Goal: Task Accomplishment & Management: Manage account settings

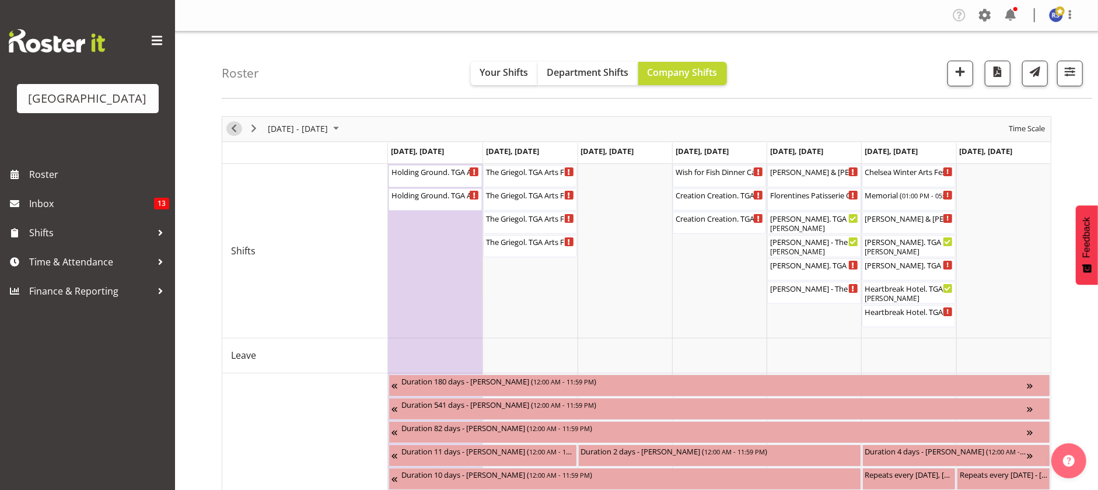
click at [233, 127] on span "Previous" at bounding box center [234, 128] width 14 height 15
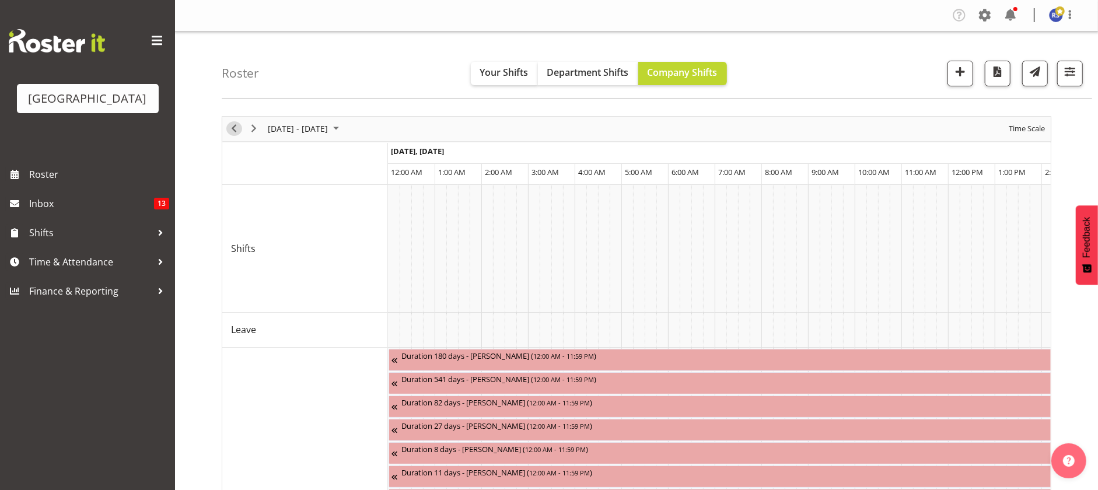
click at [233, 127] on span "Previous" at bounding box center [234, 128] width 14 height 15
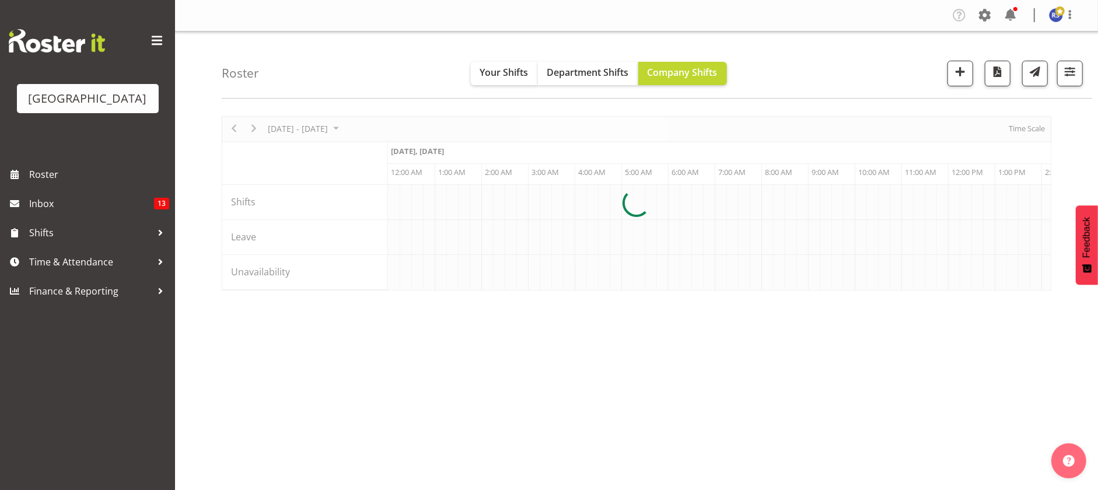
click at [273, 129] on div at bounding box center [636, 203] width 829 height 174
click at [346, 131] on div at bounding box center [636, 203] width 829 height 174
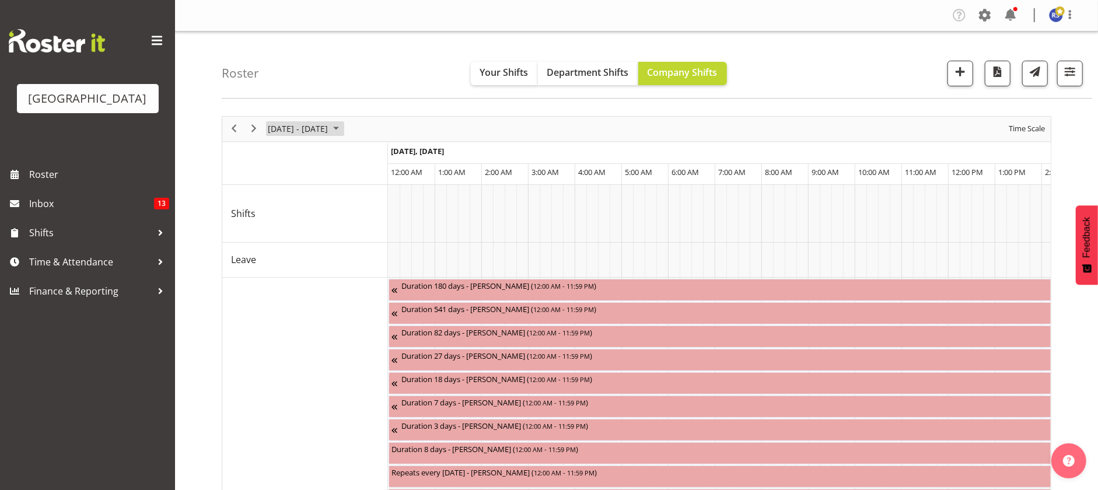
click at [329, 131] on span "October 13 - 19, 2025" at bounding box center [298, 128] width 62 height 15
click at [388, 150] on span "next month" at bounding box center [390, 158] width 20 height 21
click at [278, 282] on span "24" at bounding box center [279, 277] width 17 height 17
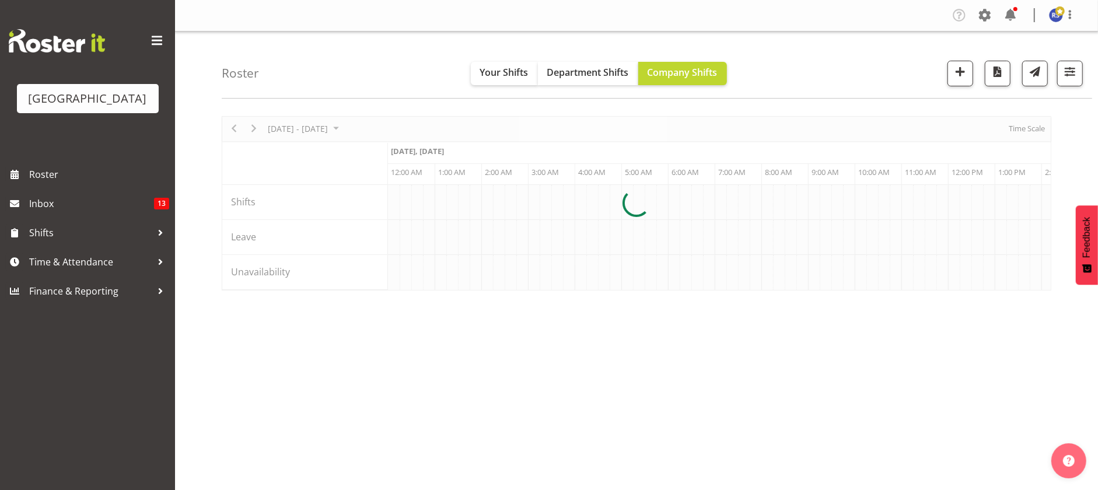
click at [1014, 127] on div at bounding box center [636, 203] width 829 height 174
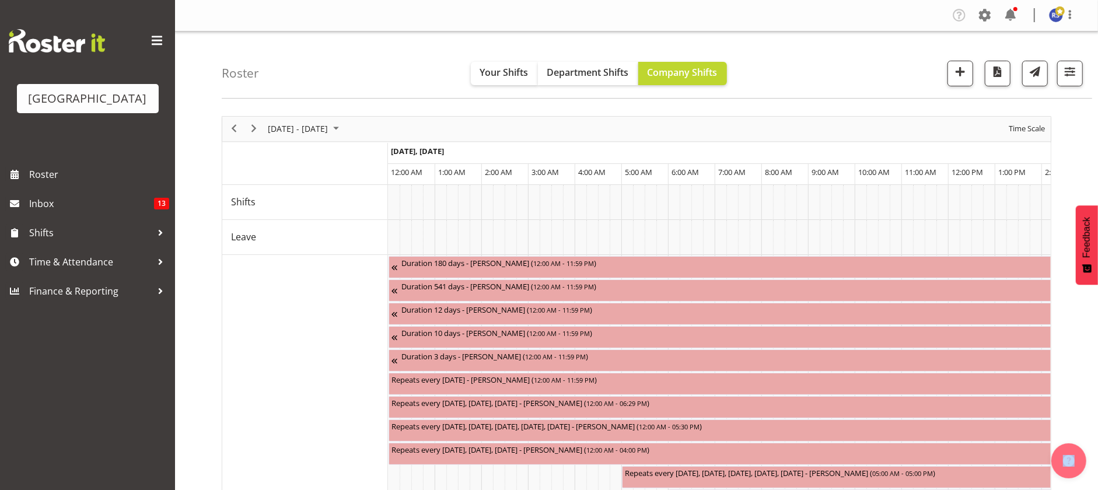
click at [1014, 127] on div at bounding box center [636, 448] width 829 height 664
click at [1014, 127] on span "Time Scale" at bounding box center [1026, 128] width 38 height 15
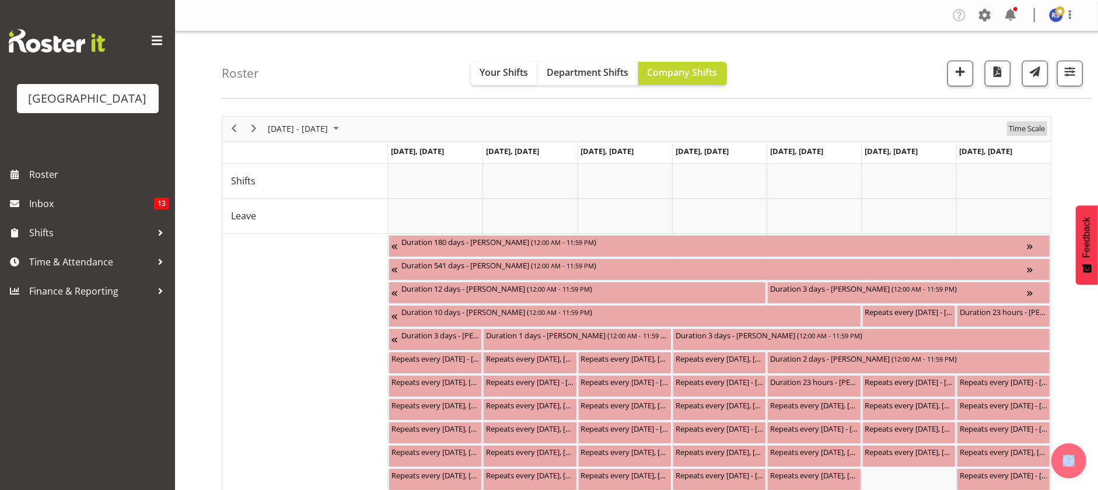
click at [1014, 127] on span "Time Scale" at bounding box center [1026, 128] width 38 height 15
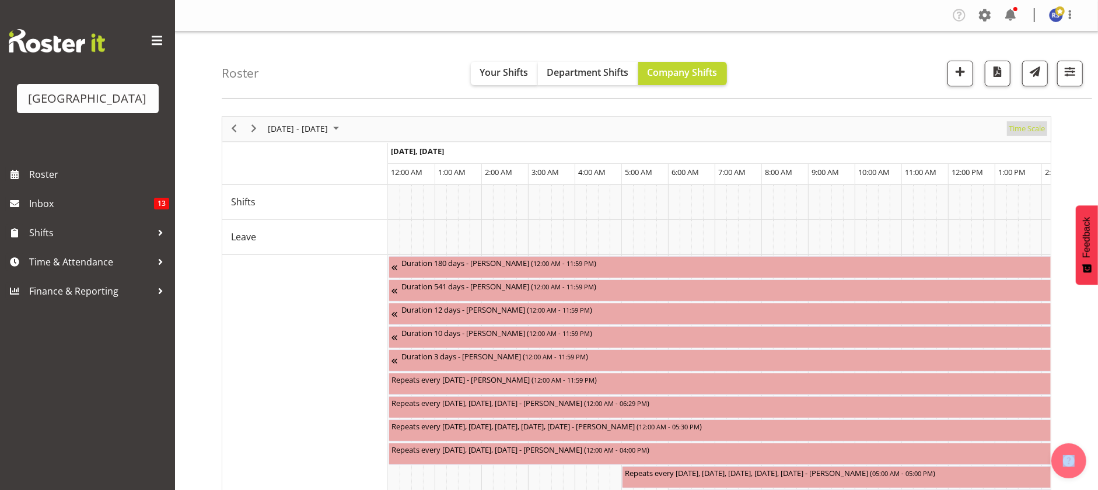
click at [1014, 127] on span "Time Scale" at bounding box center [1026, 128] width 38 height 15
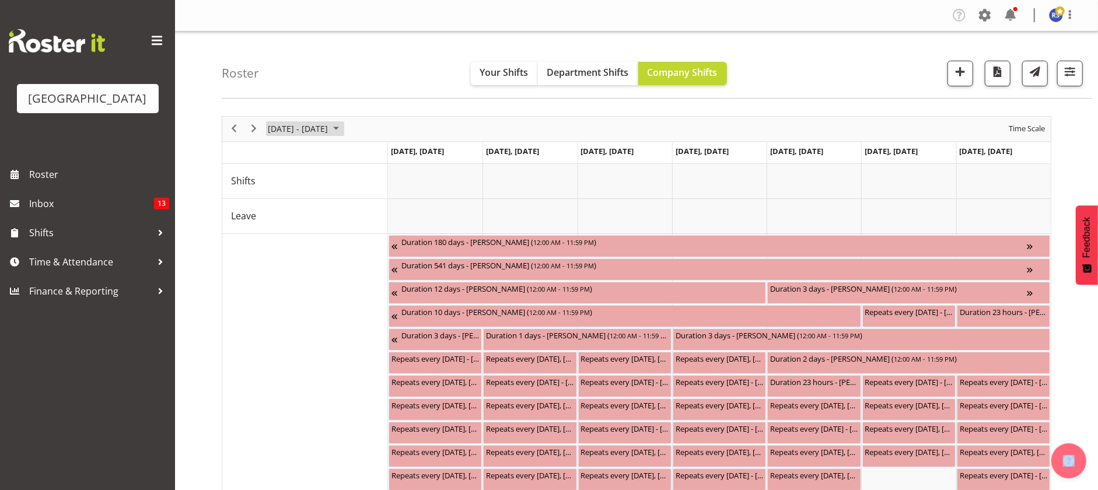
click at [318, 131] on span "November 24 - 30, 2025" at bounding box center [298, 128] width 62 height 15
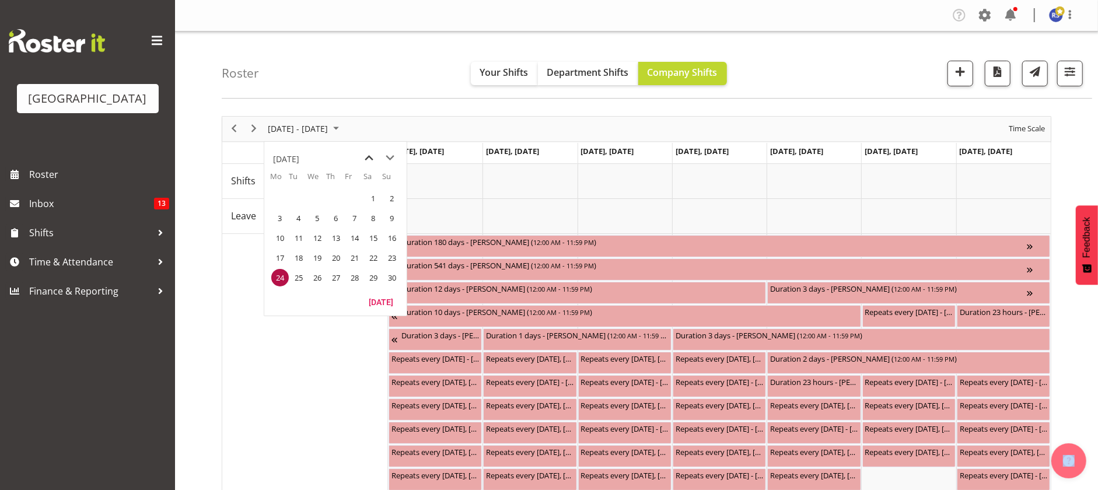
click at [369, 156] on span "previous month" at bounding box center [369, 158] width 20 height 21
click at [278, 260] on span "22" at bounding box center [279, 257] width 17 height 17
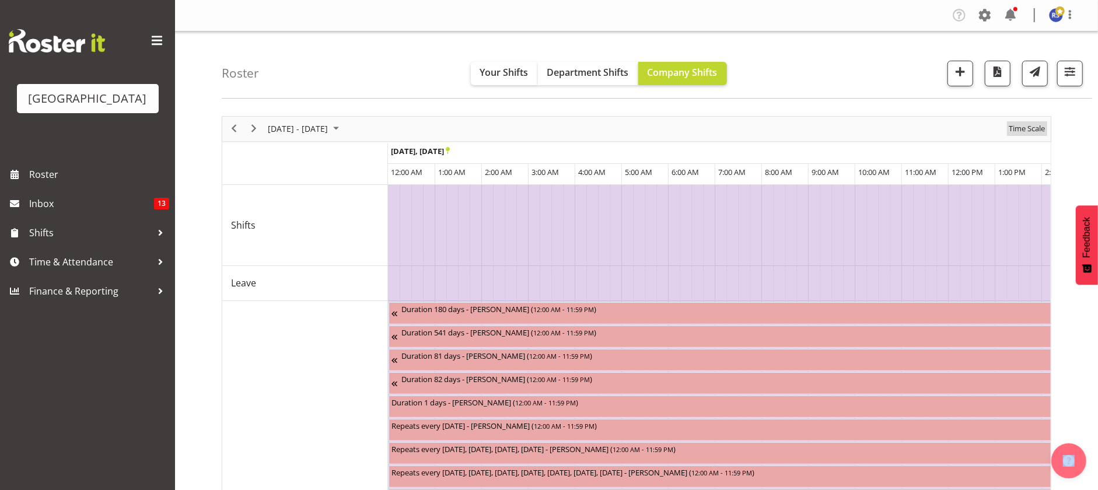
click at [1026, 129] on span "Time Scale" at bounding box center [1026, 128] width 38 height 15
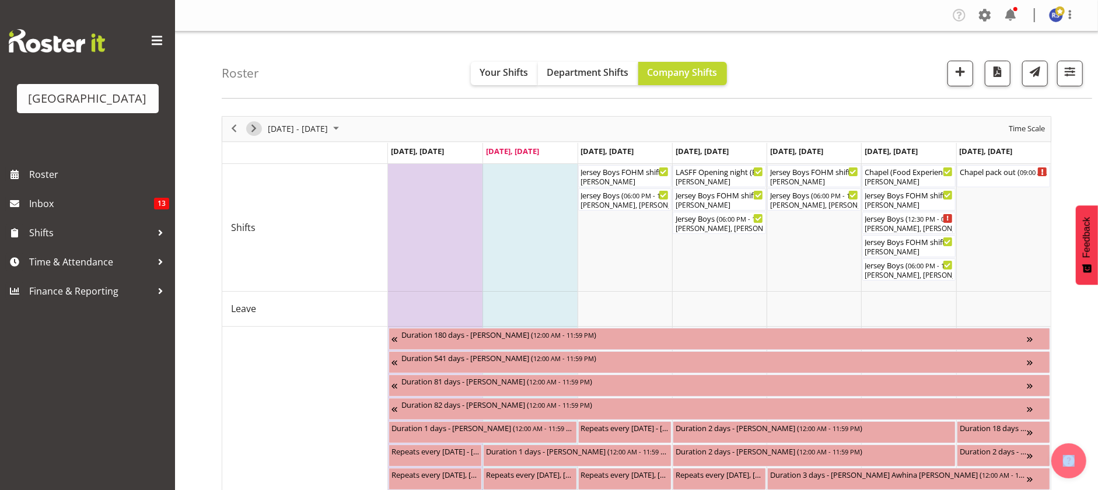
click at [250, 127] on span "Next" at bounding box center [254, 128] width 14 height 15
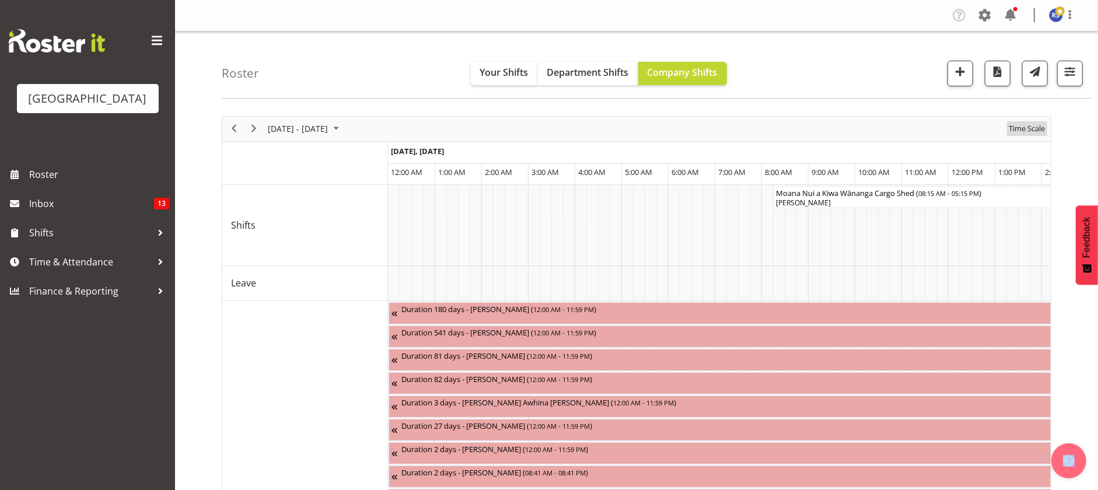
click at [1024, 129] on span "Time Scale" at bounding box center [1026, 128] width 38 height 15
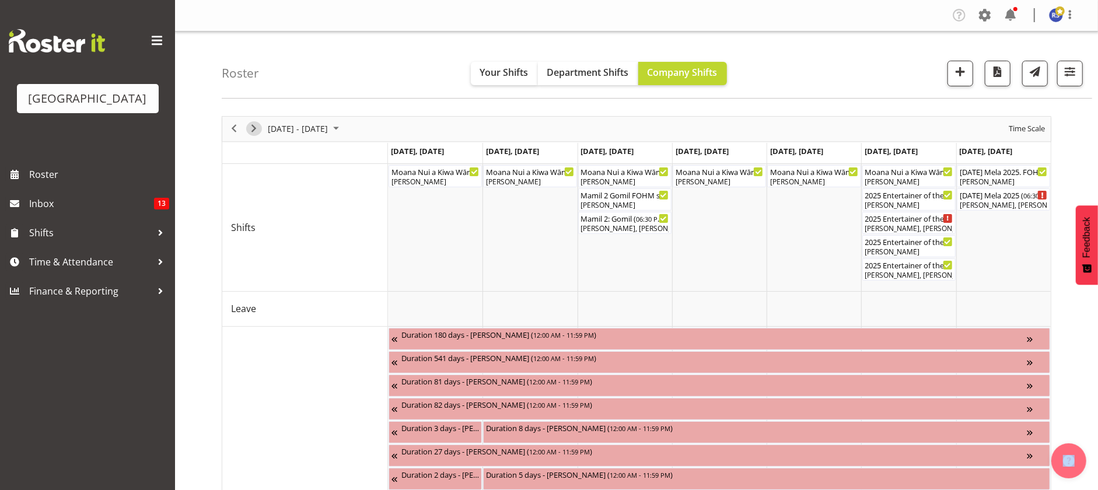
click at [254, 130] on span "Next" at bounding box center [254, 128] width 14 height 15
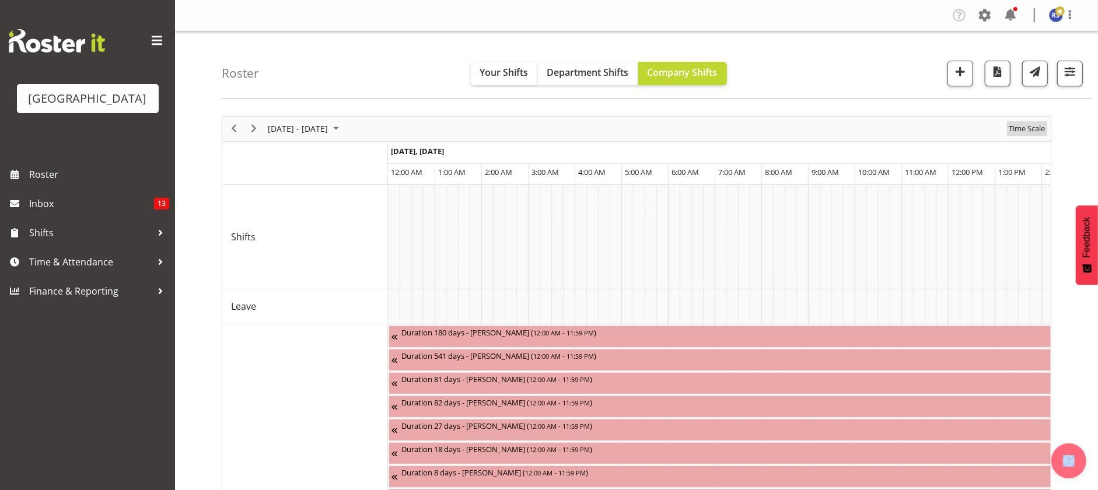
click at [1022, 127] on span "Time Scale" at bounding box center [1026, 128] width 38 height 15
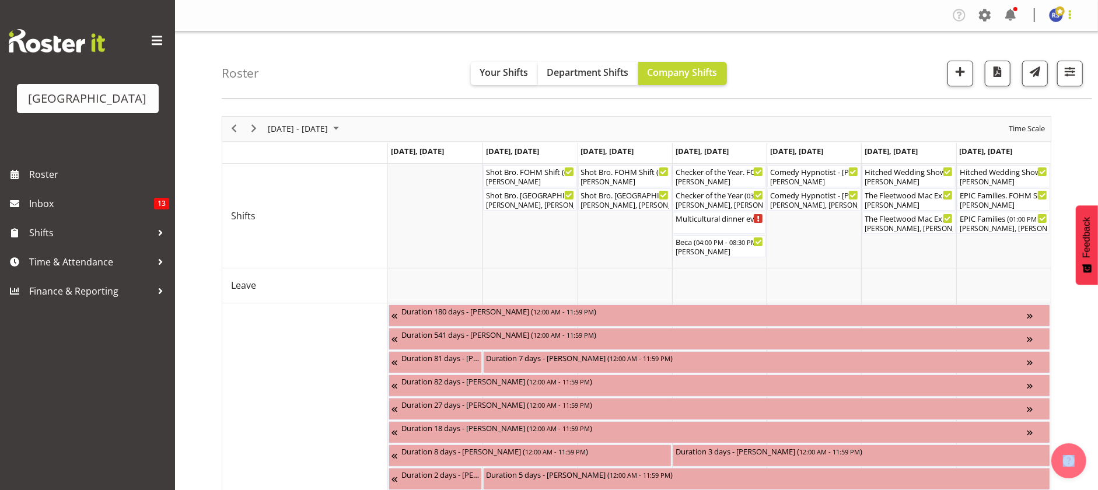
click at [1070, 16] on span at bounding box center [1070, 15] width 14 height 14
click at [1017, 6] on span at bounding box center [1010, 15] width 19 height 19
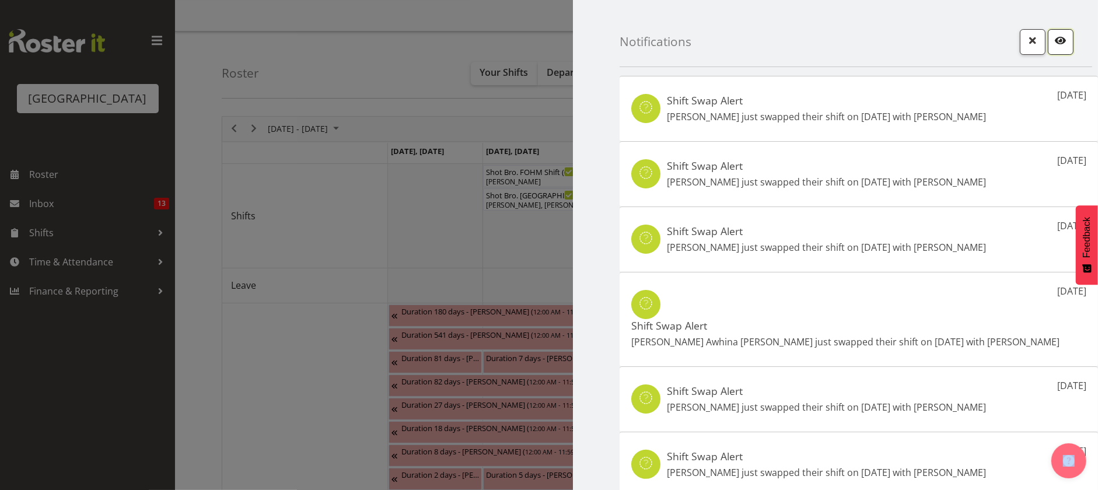
click at [1053, 40] on span "button" at bounding box center [1060, 40] width 15 height 15
click at [1028, 41] on button "button" at bounding box center [1033, 42] width 26 height 26
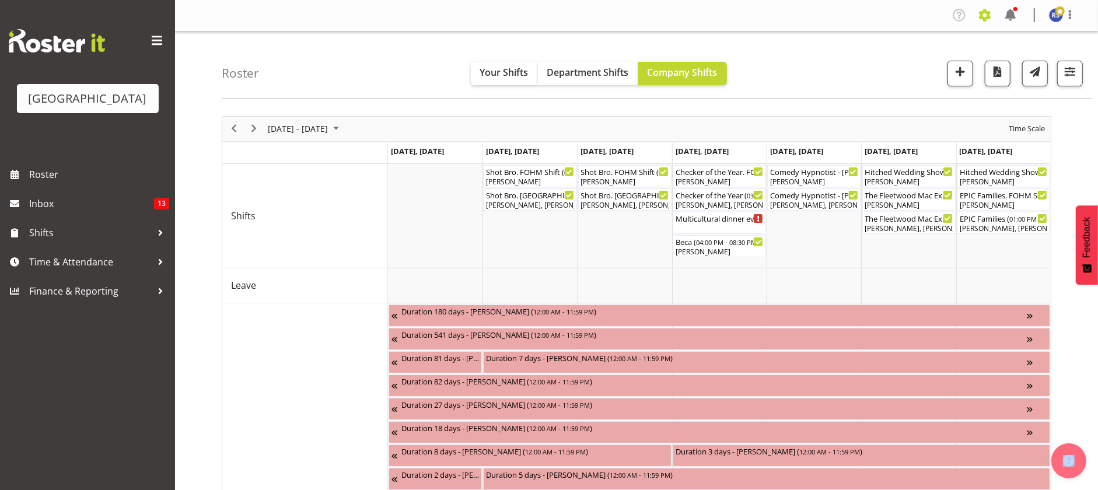
click at [986, 15] on span at bounding box center [984, 15] width 19 height 19
click at [917, 59] on link "Jobs" at bounding box center [938, 63] width 112 height 21
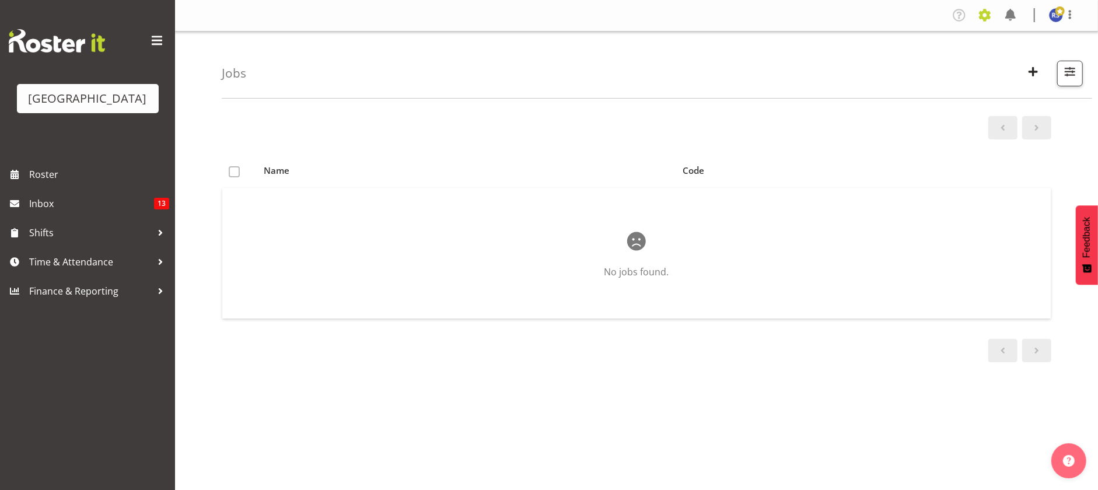
click at [985, 17] on span at bounding box center [984, 15] width 19 height 19
click at [933, 43] on link "Tasks" at bounding box center [938, 42] width 112 height 21
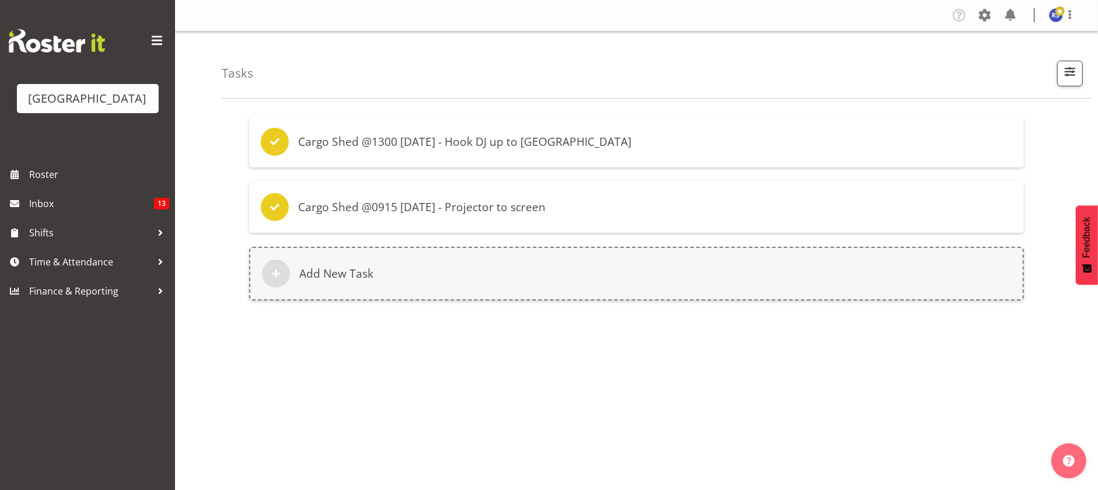
click at [537, 143] on h6 "Cargo Shed @1300 15/02/24 - Hook DJ up to PA" at bounding box center [464, 142] width 333 height 14
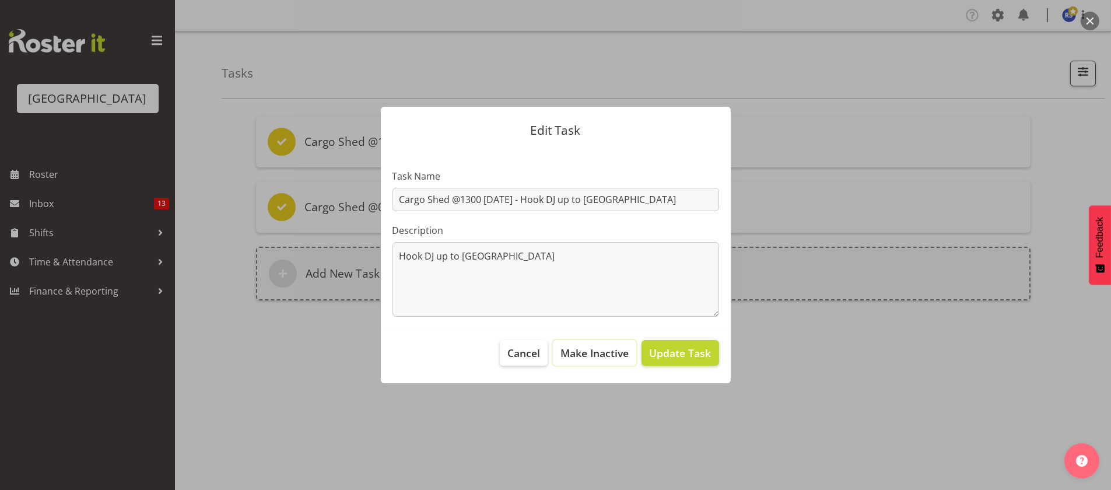
click at [576, 353] on span "Make Inactive" at bounding box center [595, 352] width 68 height 15
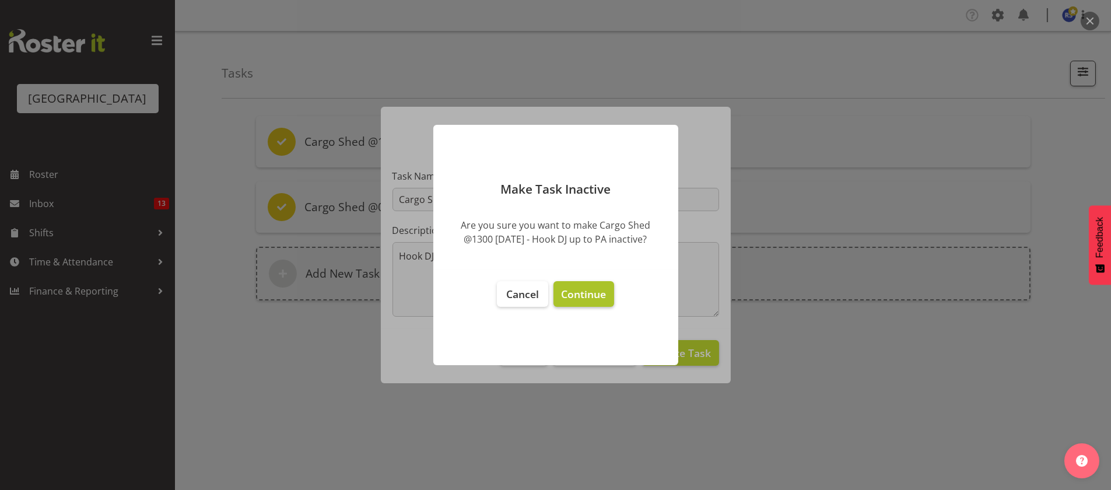
click at [580, 295] on span "Continue" at bounding box center [583, 294] width 45 height 14
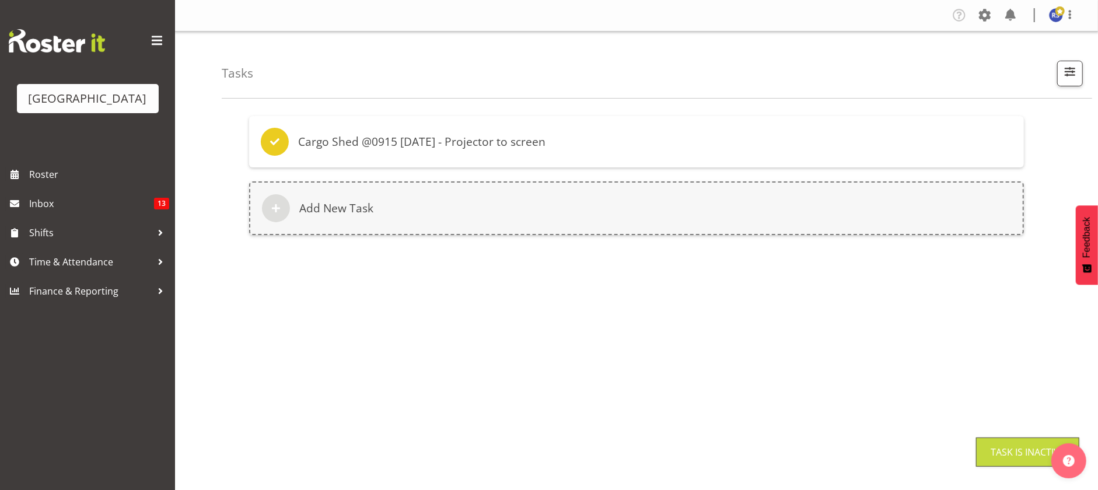
click at [563, 139] on div "Cargo Shed @0915 28/02/24 - Projector to screen" at bounding box center [636, 141] width 775 height 51
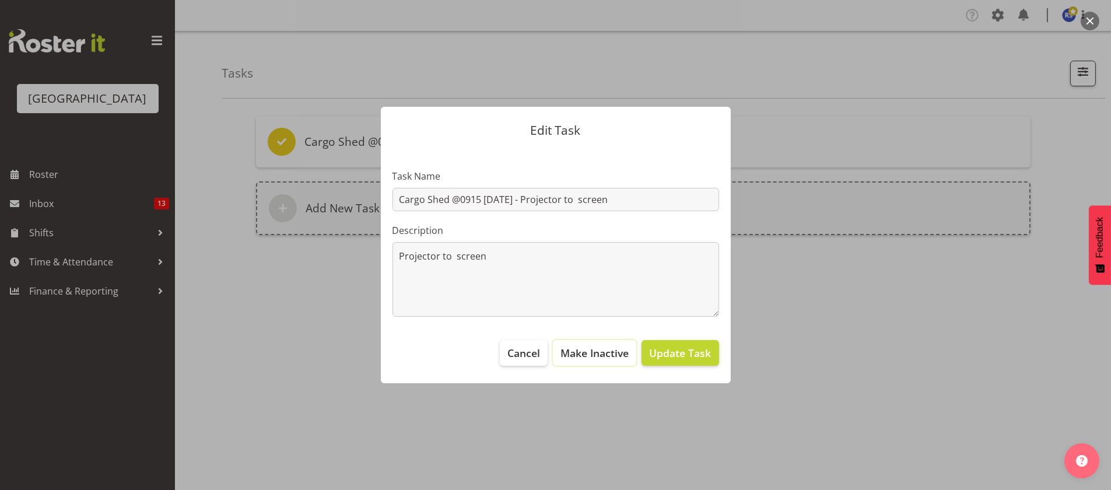
click at [586, 349] on span "Make Inactive" at bounding box center [595, 352] width 68 height 15
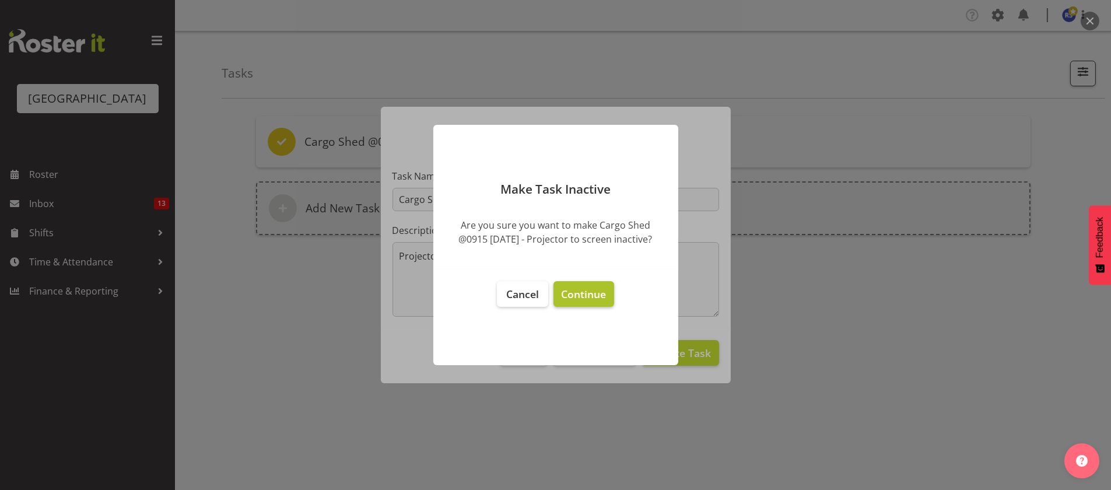
click at [584, 293] on span "Continue" at bounding box center [583, 294] width 45 height 14
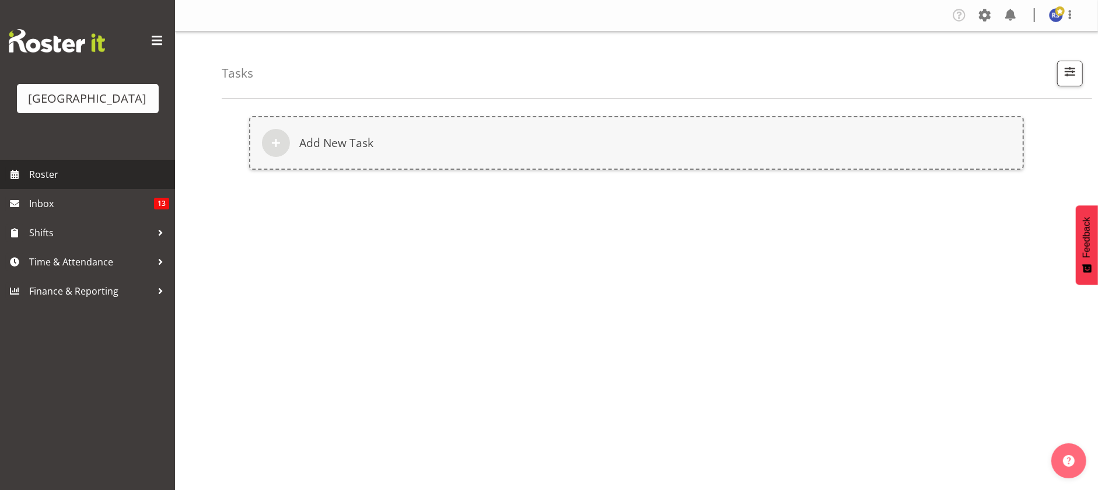
click at [47, 183] on span "Roster" at bounding box center [99, 174] width 140 height 17
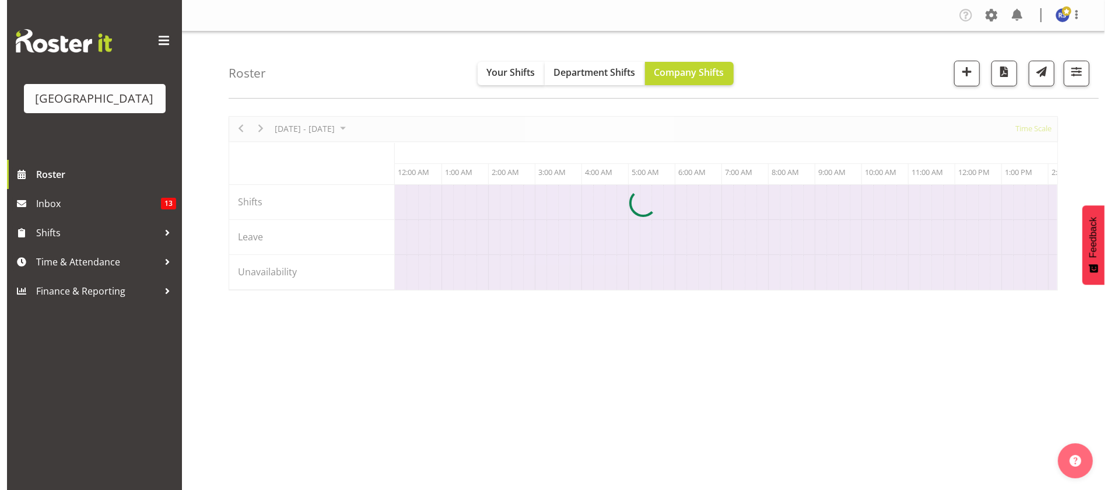
scroll to position [0, 1119]
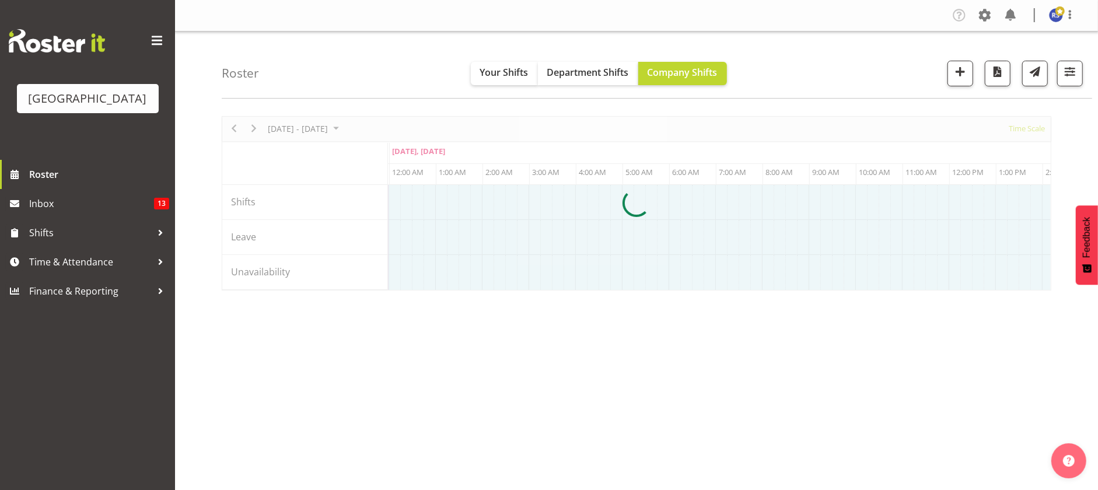
click at [1017, 127] on div at bounding box center [636, 203] width 829 height 174
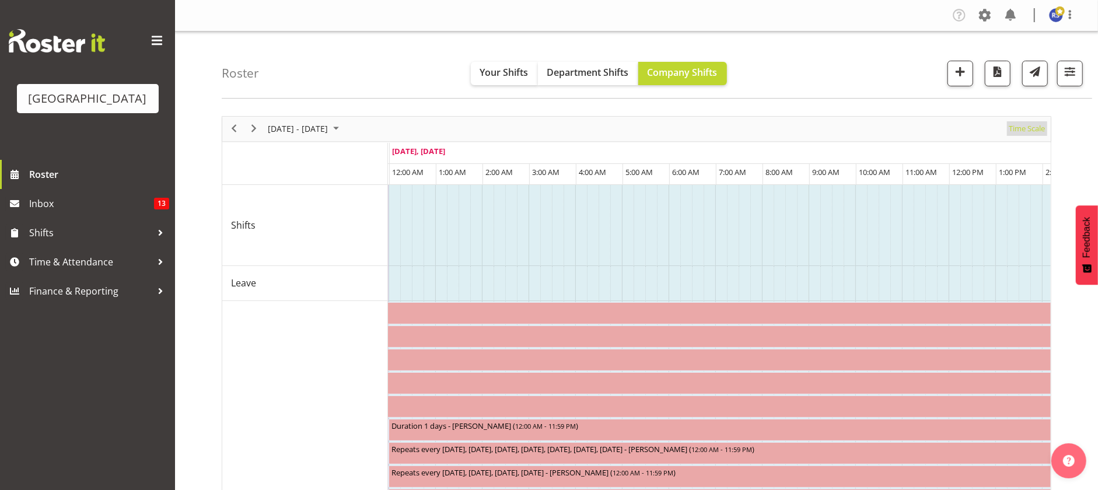
click at [1017, 127] on span "Time Scale" at bounding box center [1026, 128] width 38 height 15
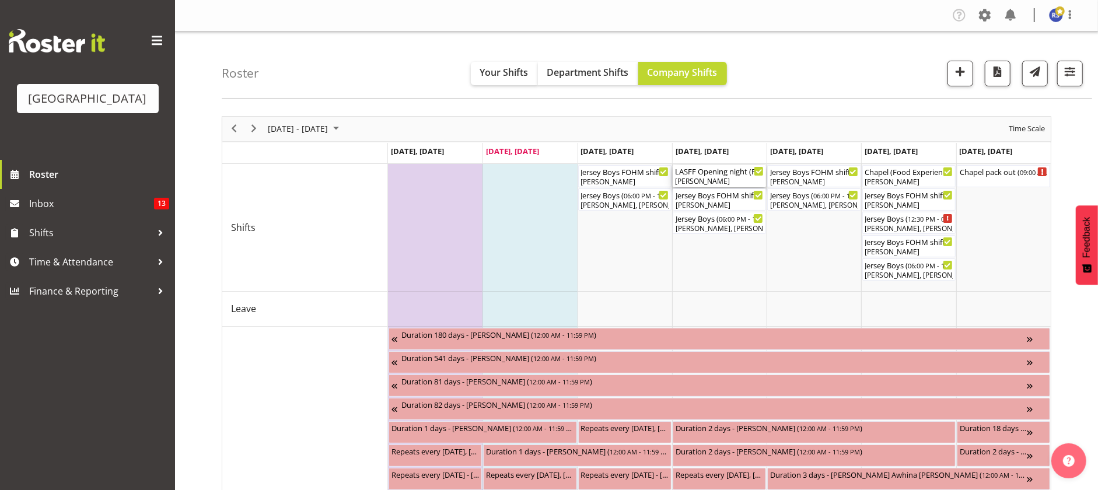
click at [715, 173] on div "LASFF Opening night (Film festival) Cargo Shed ( 04:00 PM - 10:30 PM )" at bounding box center [719, 171] width 89 height 12
